Goal: Task Accomplishment & Management: Manage account settings

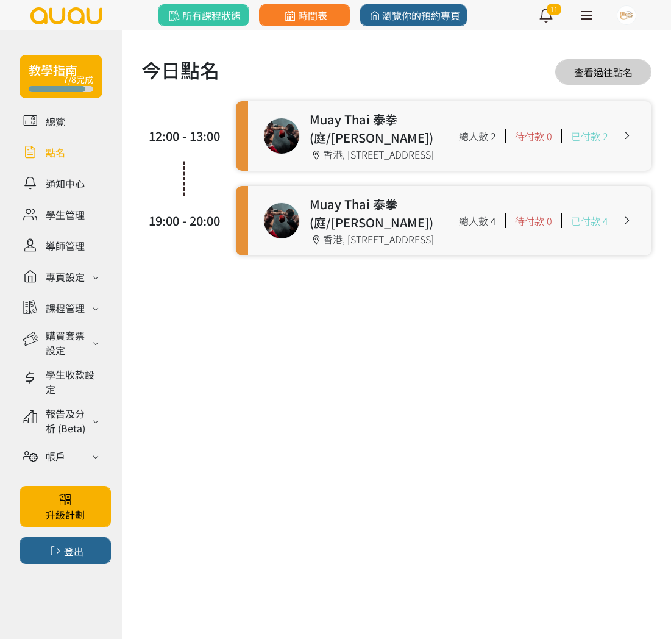
click at [623, 255] on link at bounding box center [449, 220] width 403 height 69
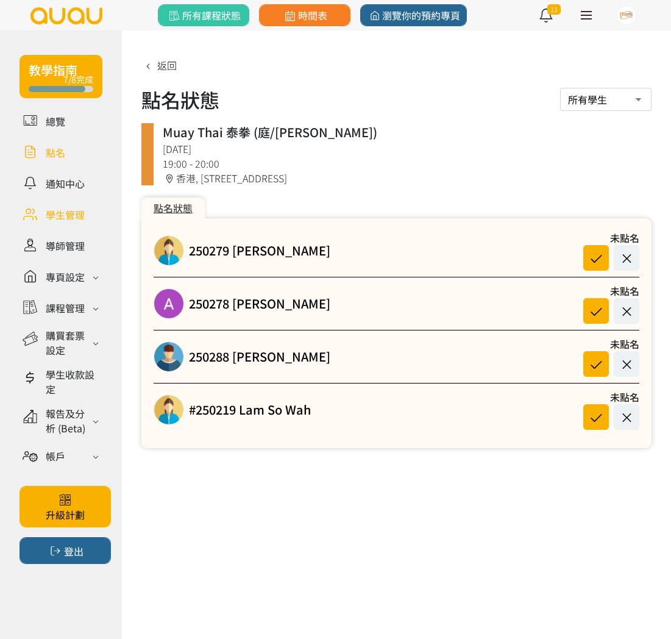
click at [60, 219] on link at bounding box center [61, 214] width 83 height 21
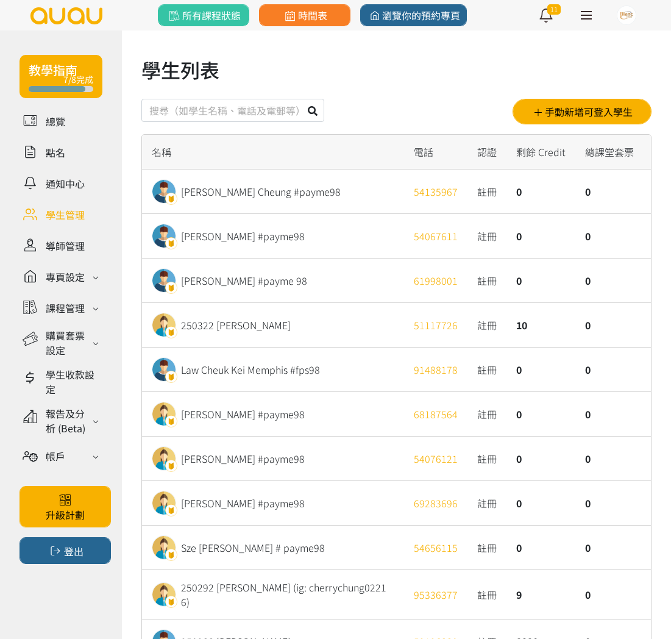
click at [255, 107] on input "text" at bounding box center [232, 110] width 183 height 23
type input "221217"
drag, startPoint x: 321, startPoint y: 107, endPoint x: 314, endPoint y: 107, distance: 6.1
click at [321, 107] on button at bounding box center [312, 110] width 23 height 23
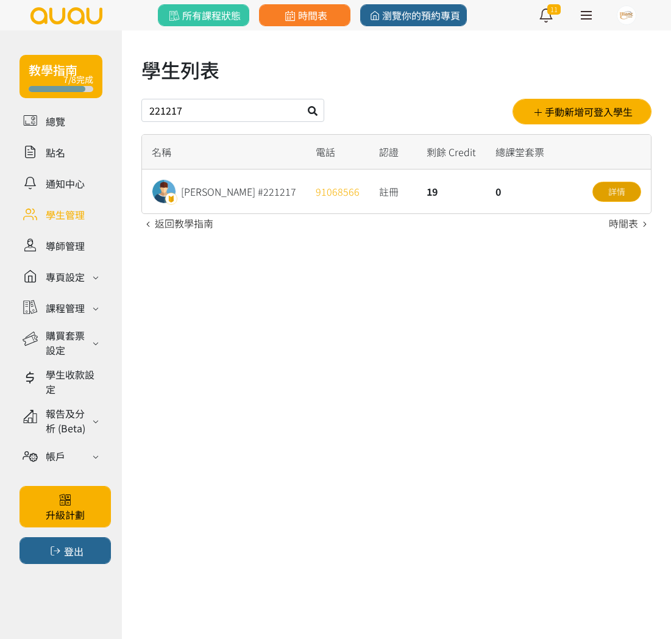
click at [623, 196] on link "詳情" at bounding box center [616, 192] width 49 height 20
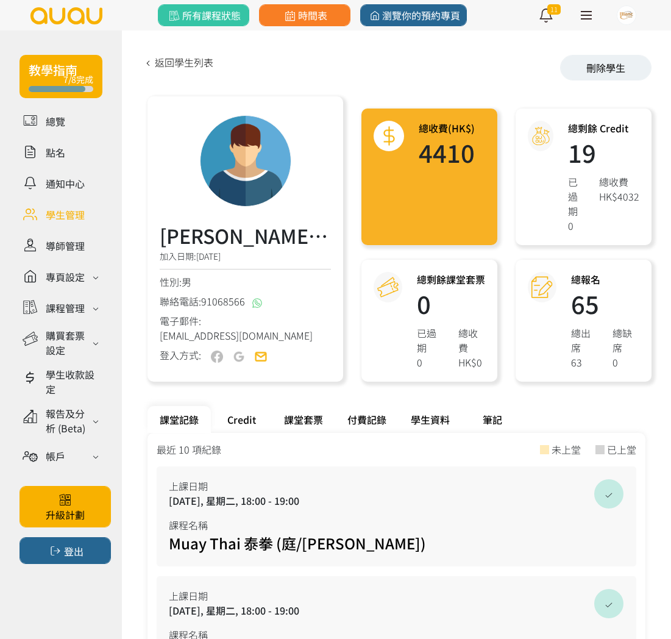
click at [308, 421] on div "課堂套票" at bounding box center [303, 419] width 63 height 27
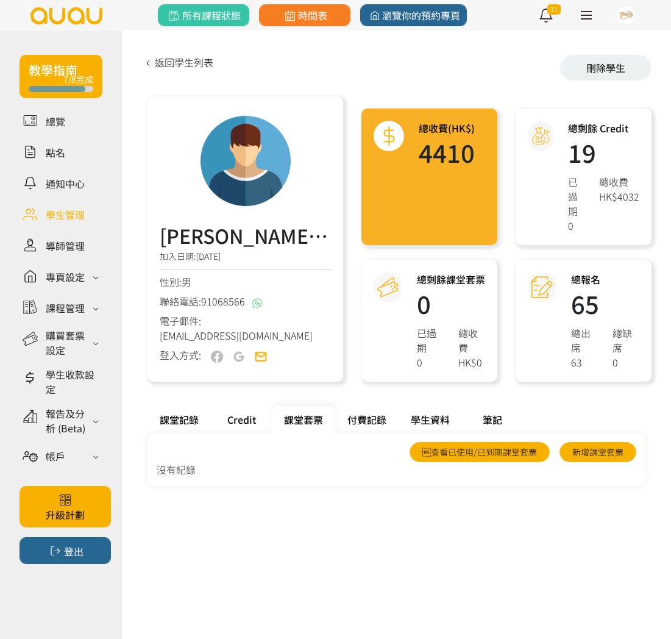
click at [236, 416] on div "Credit" at bounding box center [241, 419] width 61 height 27
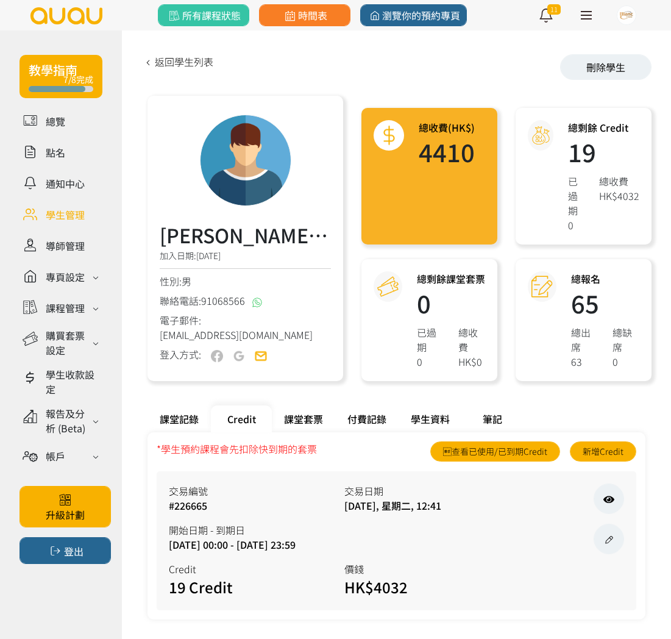
scroll to position [9, 0]
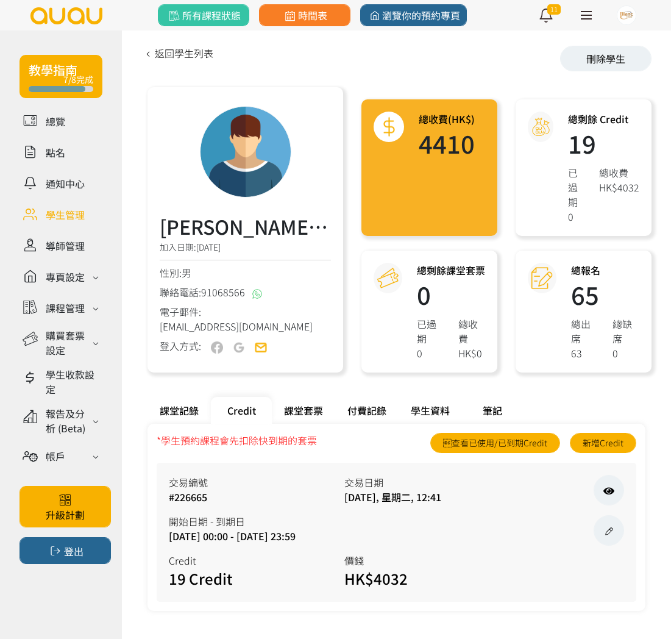
click at [171, 408] on div "課堂記錄" at bounding box center [178, 410] width 63 height 27
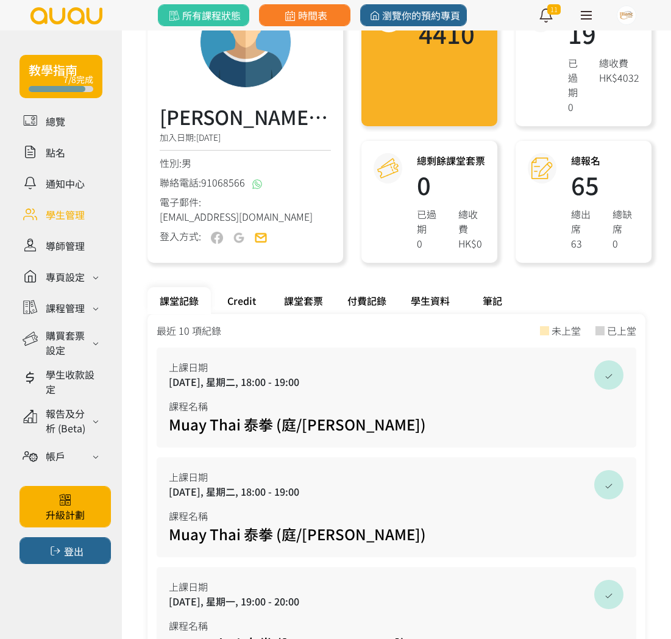
scroll to position [122, 0]
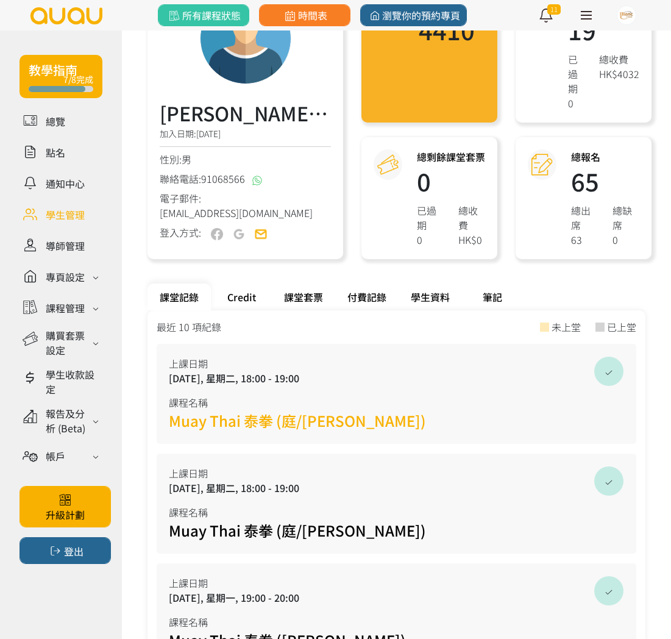
click at [258, 419] on link "Muay Thai 泰拳 (庭/[PERSON_NAME])" at bounding box center [297, 420] width 257 height 21
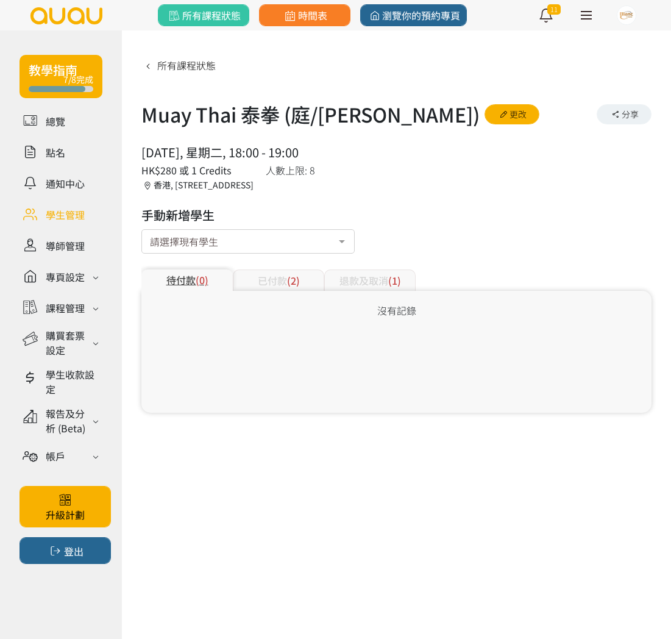
click at [346, 245] on div at bounding box center [342, 242] width 24 height 23
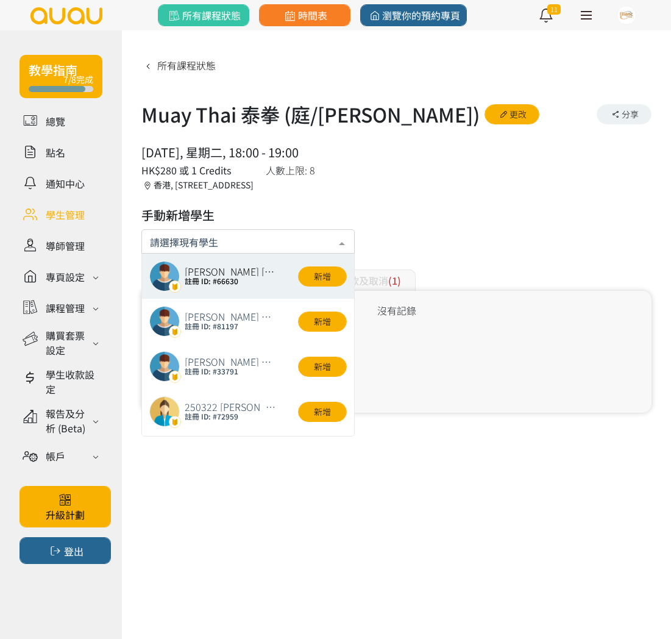
click at [397, 225] on div "所有課程狀態 Muay Thai 泰拳 (庭/Nick) 更改 分享 2025/08/19, 星期二, 18:00 - 19:00 人數上限: 8 HK$28…" at bounding box center [396, 234] width 510 height 358
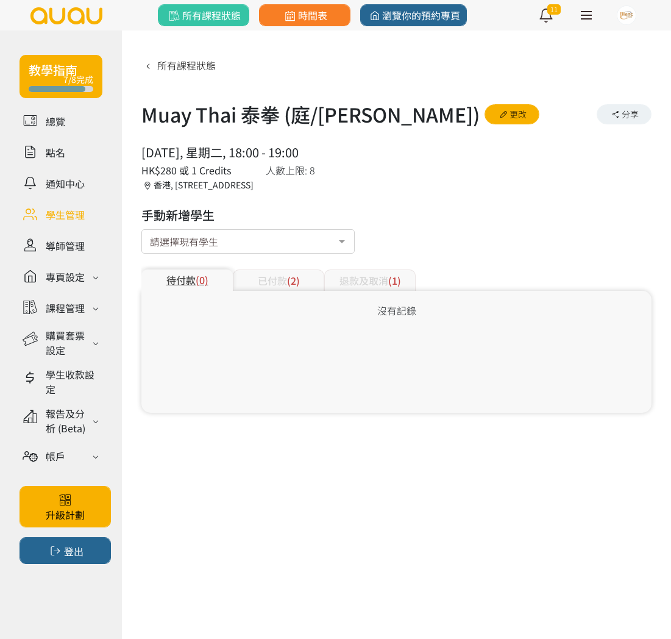
click at [68, 213] on link at bounding box center [61, 214] width 83 height 21
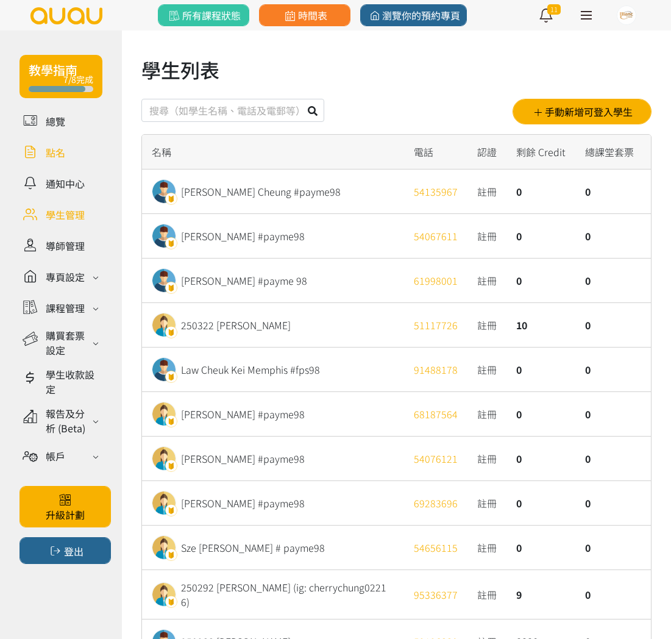
click at [54, 147] on link at bounding box center [61, 151] width 83 height 21
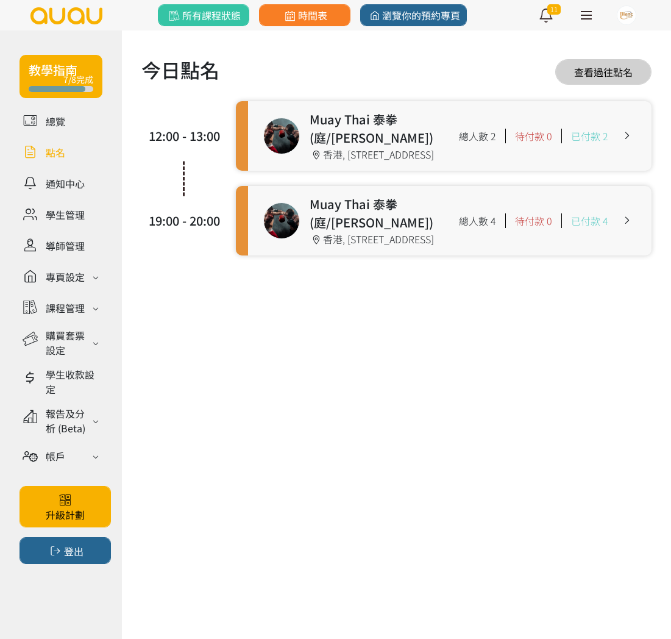
click at [618, 255] on link at bounding box center [449, 220] width 403 height 69
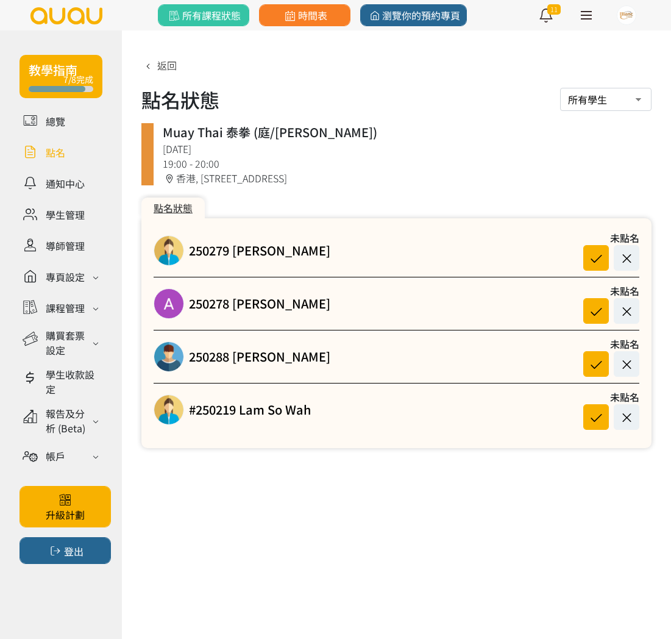
click at [635, 99] on select "所有學生 已出席學生 缺席學生" at bounding box center [605, 99] width 91 height 23
click at [50, 122] on link at bounding box center [61, 120] width 83 height 21
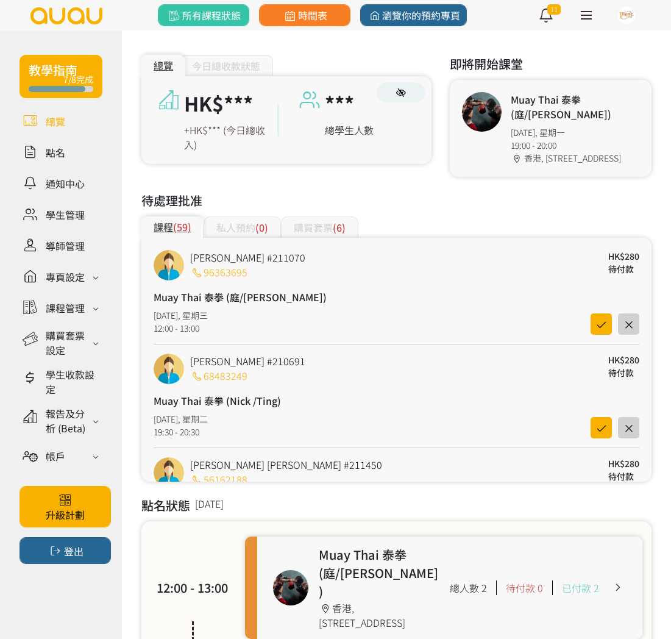
click at [492, 108] on div at bounding box center [482, 112] width 40 height 40
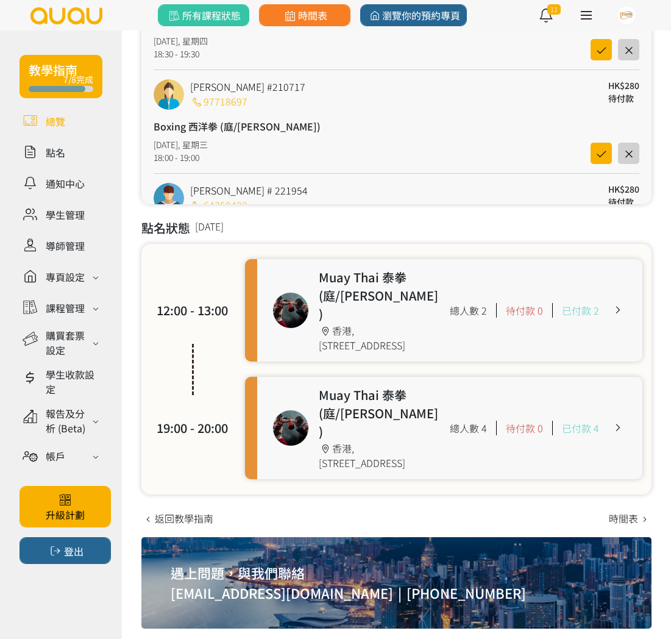
scroll to position [288, 0]
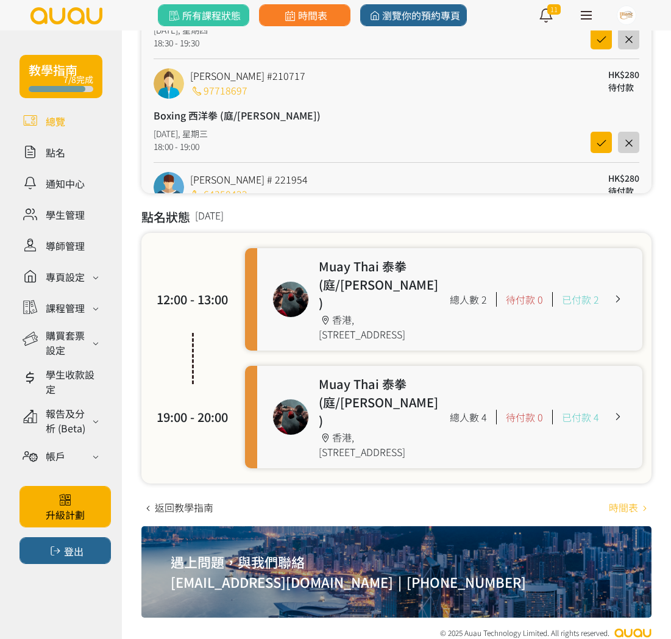
click at [627, 500] on link "時間表" at bounding box center [630, 507] width 43 height 15
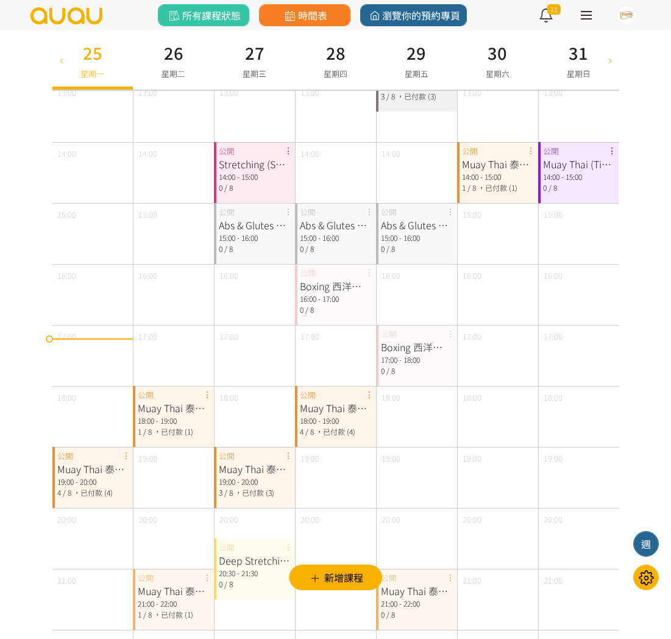
scroll to position [374, 0]
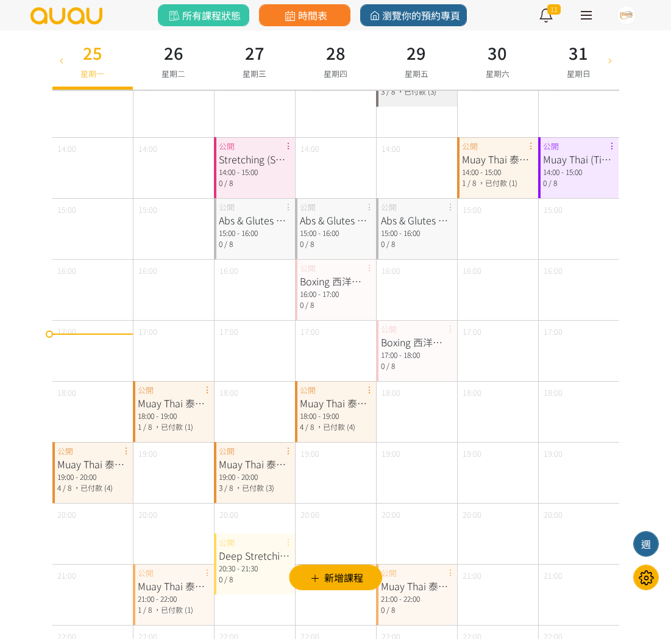
click at [104, 471] on div "19:00 - 20:00" at bounding box center [92, 476] width 71 height 11
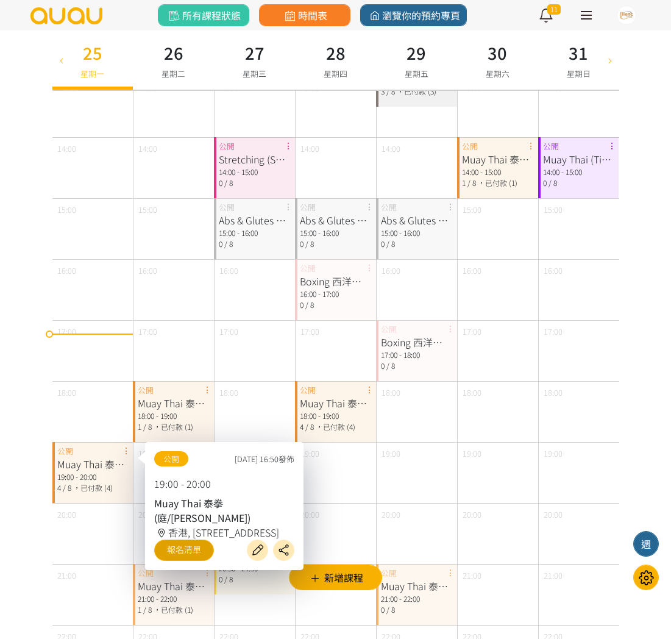
click at [188, 561] on link "報名清單" at bounding box center [184, 549] width 60 height 21
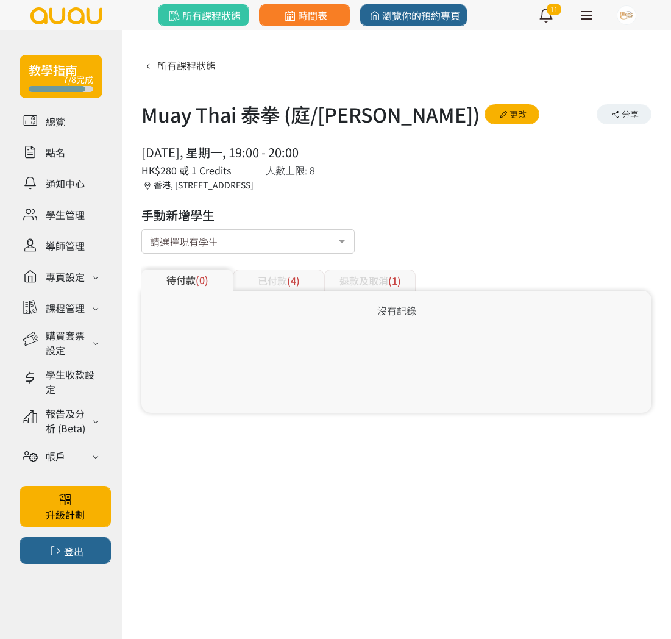
click at [346, 244] on div at bounding box center [342, 242] width 24 height 23
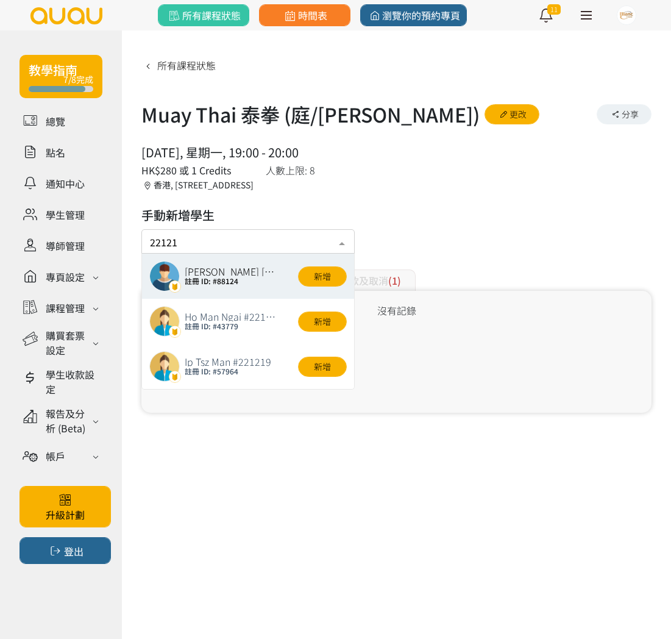
type input "221217"
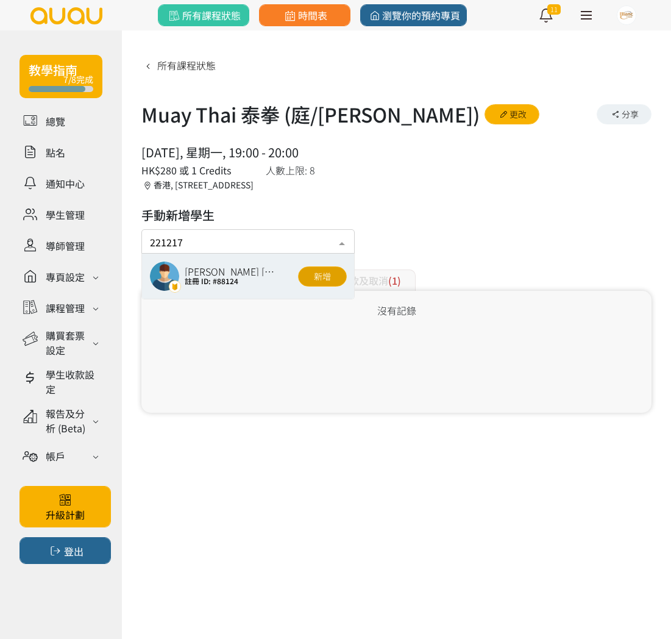
click at [311, 278] on button "新增" at bounding box center [322, 276] width 49 height 20
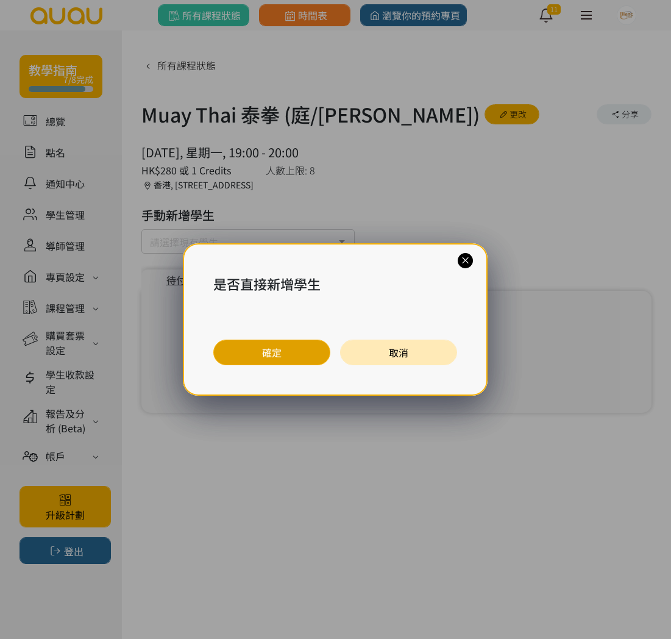
click at [277, 355] on button "確定" at bounding box center [271, 352] width 117 height 26
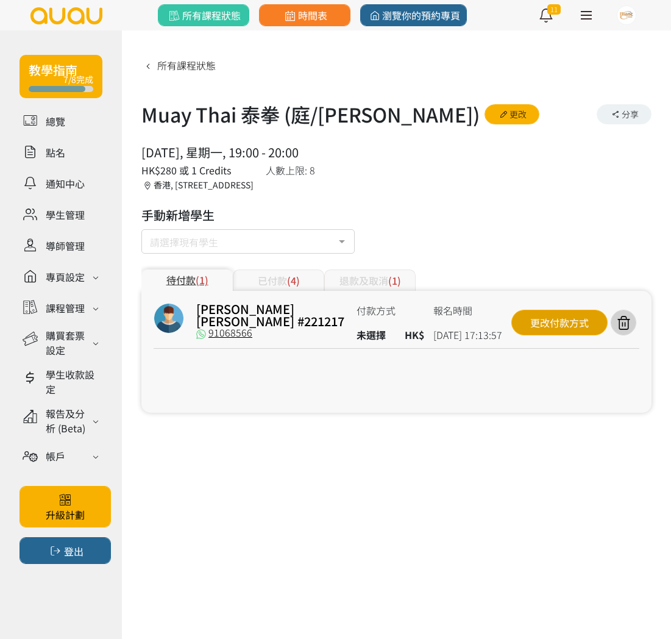
click at [563, 318] on div "更改付款方式" at bounding box center [559, 323] width 96 height 26
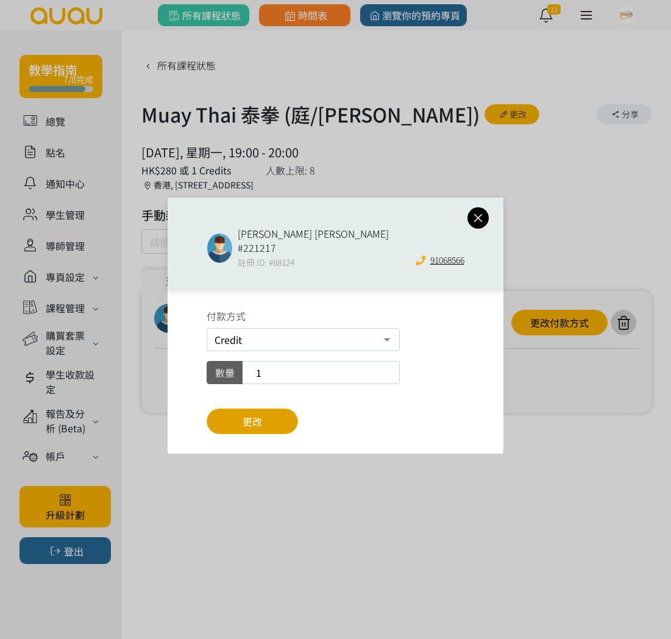
click at [264, 412] on button "更改" at bounding box center [252, 421] width 91 height 26
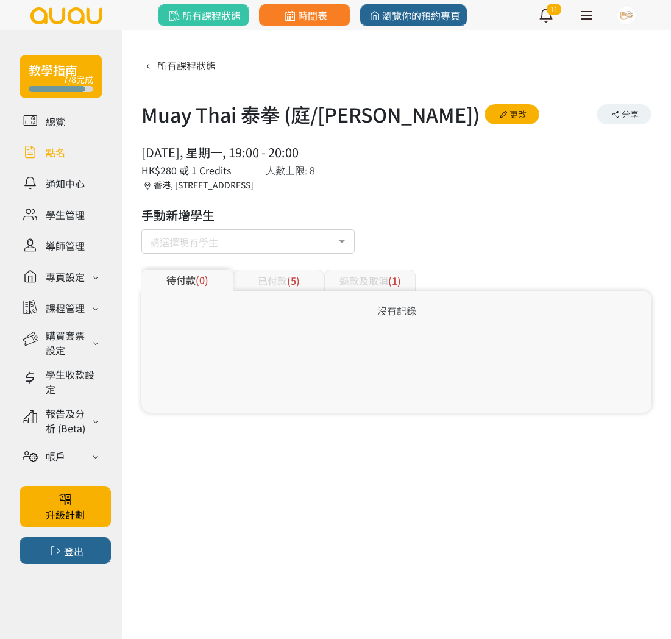
click at [60, 147] on link at bounding box center [61, 151] width 83 height 21
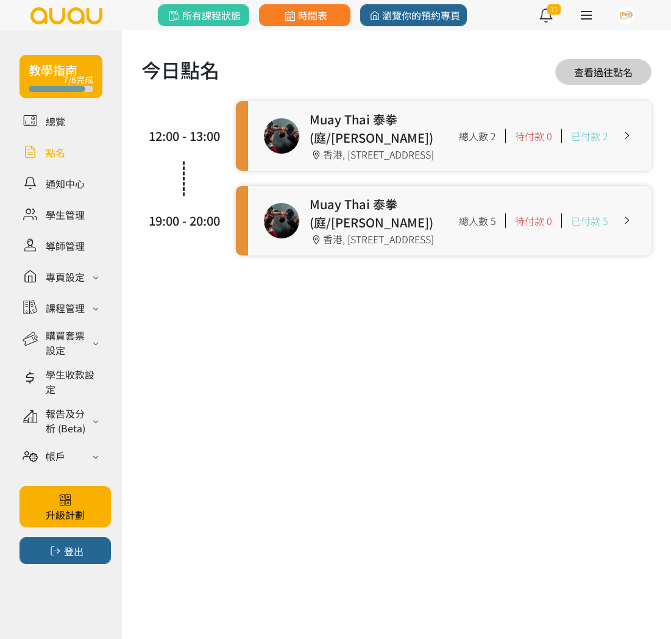
click at [588, 255] on link at bounding box center [449, 220] width 403 height 69
